Goal: Transaction & Acquisition: Purchase product/service

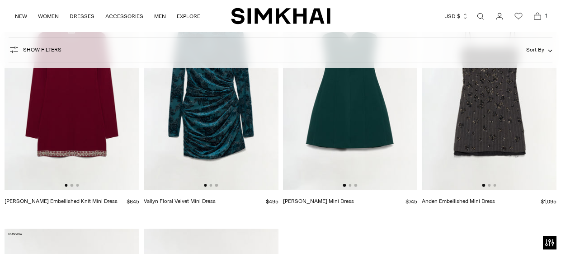
scroll to position [3350, 0]
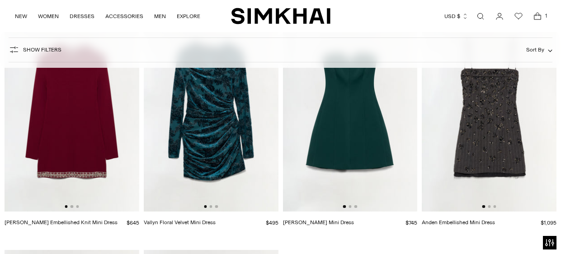
click at [485, 110] on img at bounding box center [489, 111] width 135 height 202
